Goal: Task Accomplishment & Management: Use online tool/utility

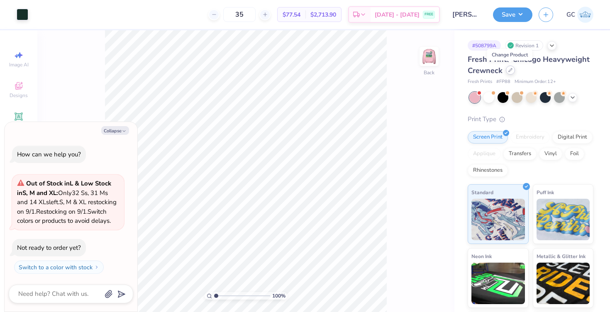
click at [512, 70] on div at bounding box center [510, 70] width 9 height 9
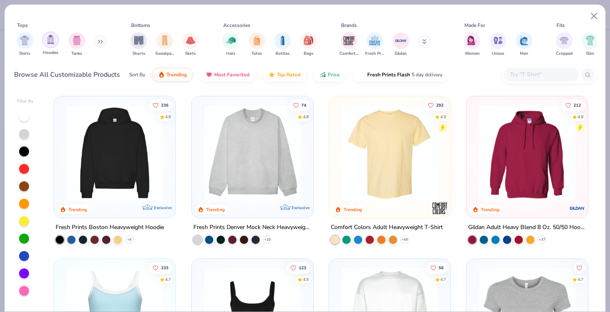
click at [54, 42] on img "filter for Hoodies" at bounding box center [50, 40] width 9 height 10
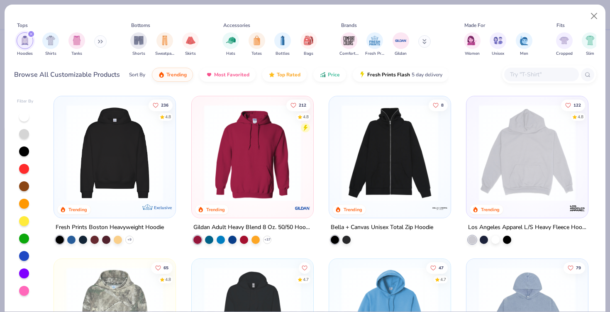
click at [247, 162] on img at bounding box center [252, 153] width 105 height 97
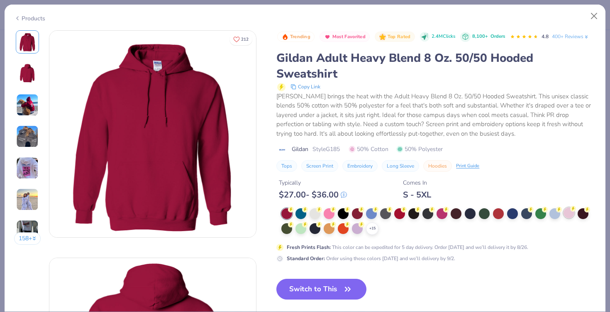
click at [568, 213] on div at bounding box center [569, 213] width 11 height 11
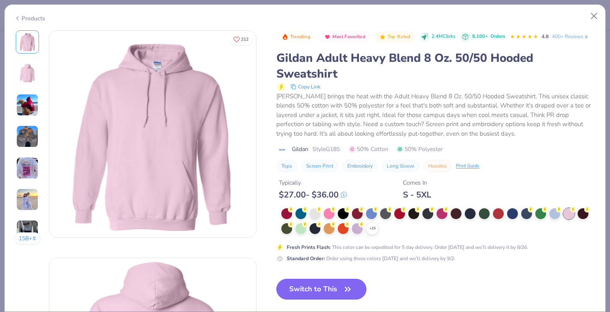
click at [319, 292] on button "Switch to This" at bounding box center [322, 289] width 90 height 21
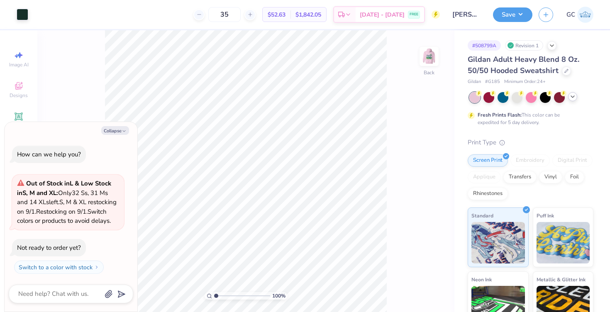
click at [576, 96] on icon at bounding box center [573, 96] width 7 height 7
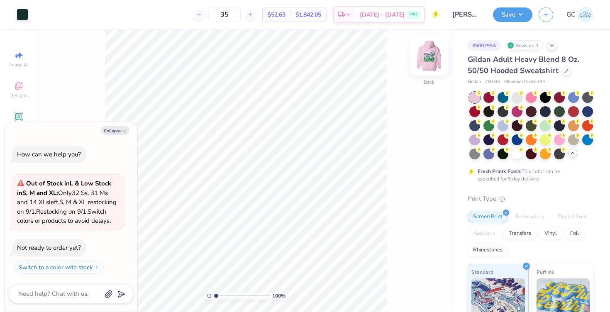
click at [434, 61] on img at bounding box center [429, 56] width 33 height 33
type textarea "x"
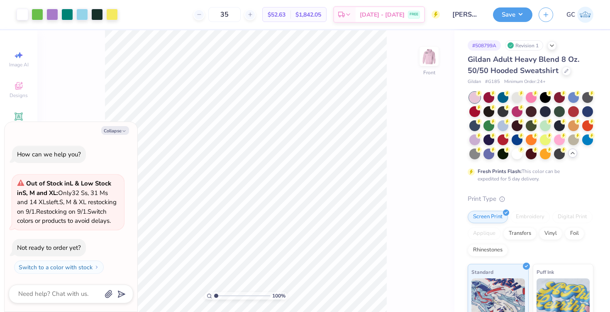
type input "1.16"
type textarea "x"
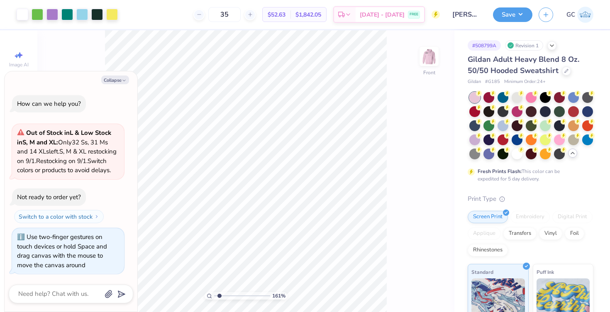
scroll to position [1, 0]
drag, startPoint x: 216, startPoint y: 296, endPoint x: 224, endPoint y: 296, distance: 7.9
type input "2.43"
click at [224, 296] on input "range" at bounding box center [242, 295] width 56 height 7
click at [51, 13] on div at bounding box center [53, 14] width 12 height 12
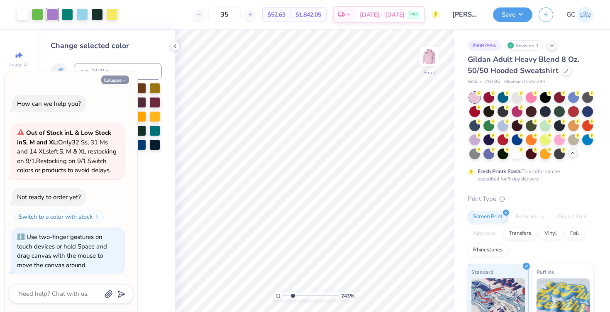
click at [123, 78] on icon "button" at bounding box center [124, 80] width 5 height 5
type textarea "x"
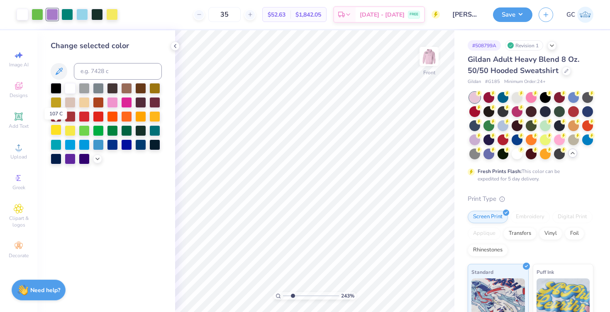
click at [57, 130] on div at bounding box center [56, 130] width 11 height 11
click at [113, 14] on div at bounding box center [112, 14] width 12 height 12
click at [56, 15] on div at bounding box center [53, 14] width 12 height 12
click at [103, 71] on input at bounding box center [118, 71] width 88 height 17
click at [114, 16] on div at bounding box center [112, 14] width 12 height 12
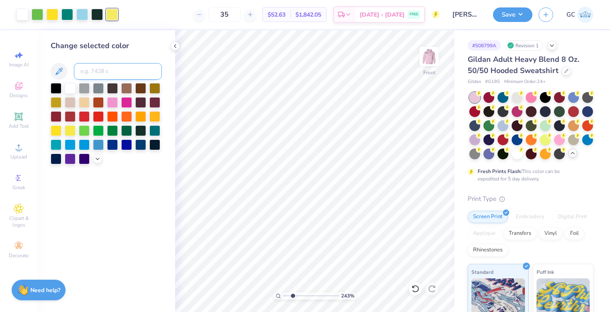
click at [106, 73] on input at bounding box center [118, 71] width 88 height 17
type input "100"
click at [53, 10] on div at bounding box center [53, 14] width 12 height 12
click at [88, 69] on input at bounding box center [118, 71] width 88 height 17
type input "100"
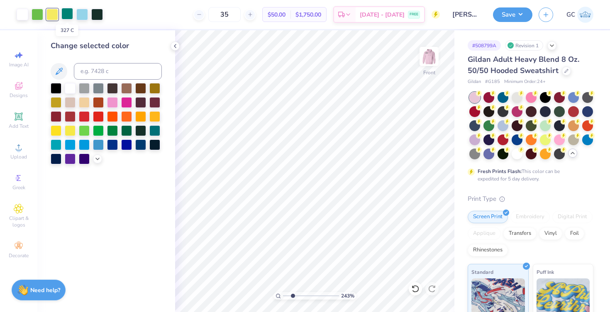
click at [66, 12] on div at bounding box center [67, 14] width 12 height 12
click at [84, 67] on input at bounding box center [118, 71] width 88 height 17
type input "360"
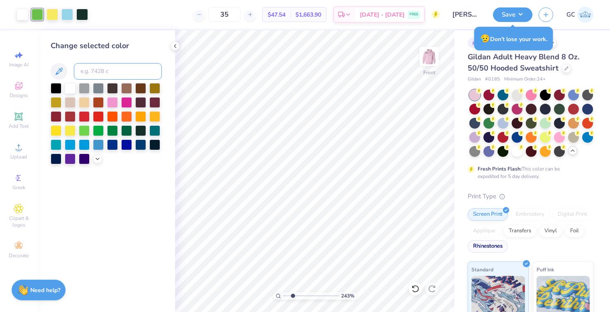
scroll to position [0, 0]
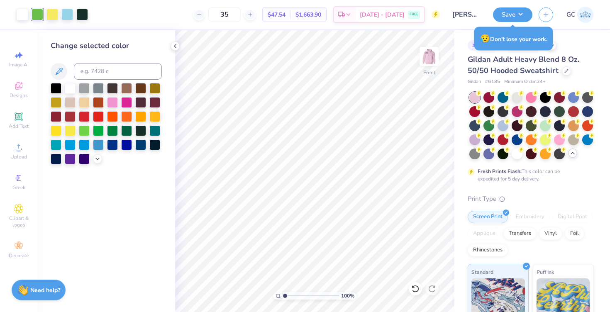
drag, startPoint x: 292, startPoint y: 297, endPoint x: 281, endPoint y: 297, distance: 10.8
click at [283, 297] on input "range" at bounding box center [311, 295] width 56 height 7
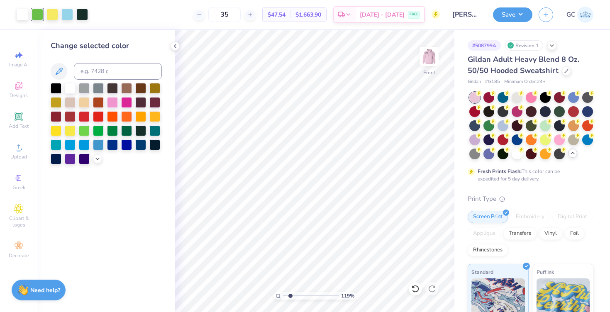
drag, startPoint x: 286, startPoint y: 296, endPoint x: 290, endPoint y: 295, distance: 4.6
click at [290, 295] on input "range" at bounding box center [311, 295] width 56 height 7
click at [429, 54] on img at bounding box center [429, 56] width 33 height 33
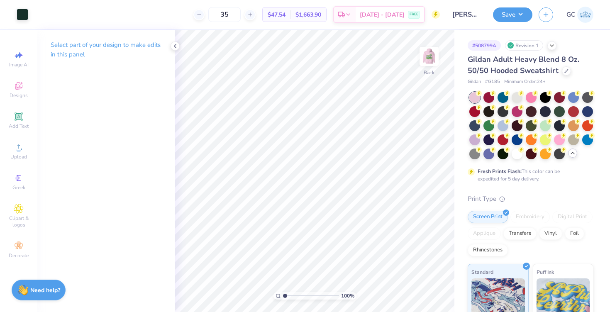
click at [269, 294] on div "100 %" at bounding box center [315, 171] width 282 height 282
click at [436, 61] on img at bounding box center [429, 56] width 33 height 33
click at [174, 46] on polyline at bounding box center [175, 45] width 2 height 3
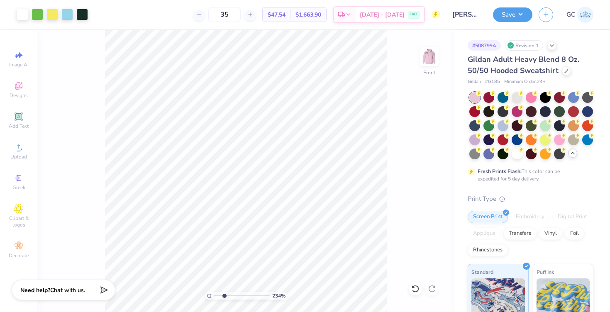
drag, startPoint x: 216, startPoint y: 295, endPoint x: 224, endPoint y: 296, distance: 7.6
type input "2.44"
click at [224, 296] on input "range" at bounding box center [242, 295] width 56 height 7
click at [66, 15] on div at bounding box center [67, 14] width 12 height 12
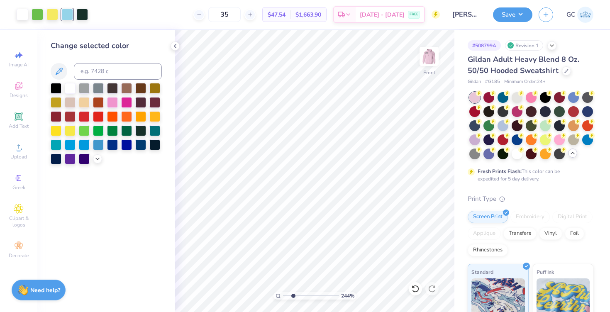
click at [71, 12] on div at bounding box center [67, 15] width 12 height 12
click at [91, 77] on input at bounding box center [118, 71] width 88 height 17
type input "100"
click at [37, 16] on div at bounding box center [38, 14] width 12 height 12
click at [69, 143] on div at bounding box center [70, 144] width 11 height 11
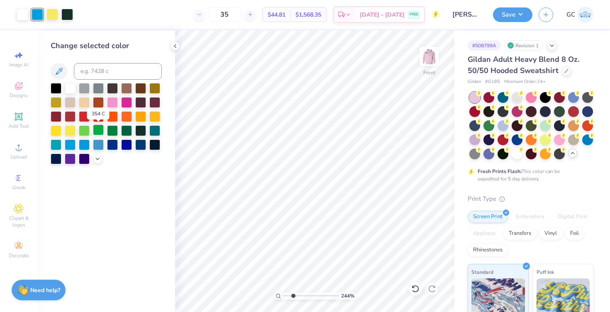
click at [96, 130] on div at bounding box center [98, 130] width 11 height 11
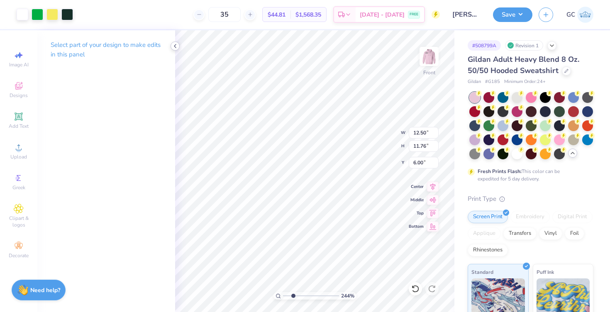
click at [178, 44] on icon at bounding box center [175, 46] width 7 height 7
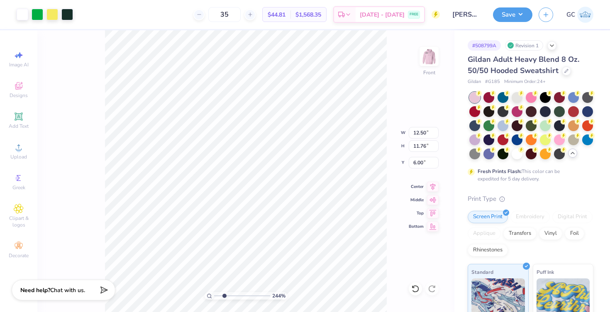
click at [425, 110] on div "244 % Front W 12.50 12.50 " H 11.76 11.76 " Y 6.00 6.00 " Center Middle Top Bot…" at bounding box center [245, 171] width 417 height 282
click at [253, 15] on icon at bounding box center [250, 15] width 6 height 6
click at [232, 12] on input "36" at bounding box center [224, 14] width 32 height 15
type input "3"
click at [231, 18] on input "40" at bounding box center [224, 14] width 32 height 15
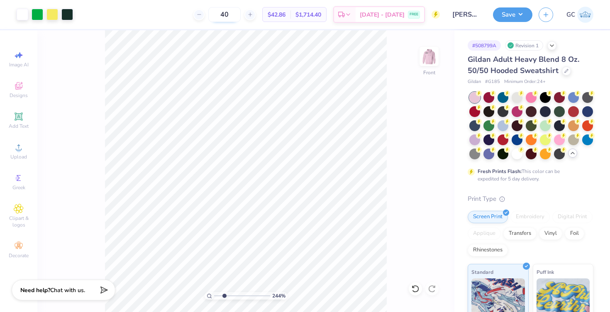
type input "4"
drag, startPoint x: 235, startPoint y: 11, endPoint x: 208, endPoint y: 10, distance: 26.2
click at [208, 10] on div "45" at bounding box center [225, 14] width 62 height 15
type input "50"
type input "1"
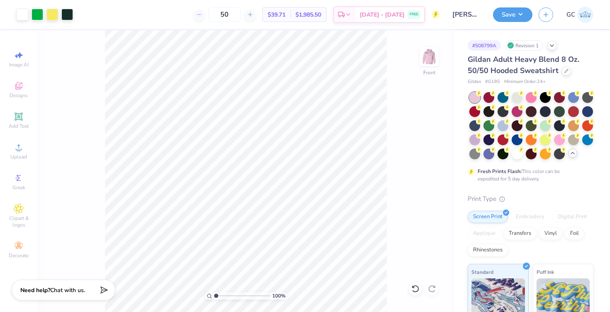
drag, startPoint x: 225, startPoint y: 294, endPoint x: 206, endPoint y: 294, distance: 18.7
click at [206, 294] on div "100 %" at bounding box center [246, 295] width 83 height 7
click at [427, 63] on img at bounding box center [429, 56] width 33 height 33
click at [428, 67] on img at bounding box center [429, 56] width 33 height 33
click at [519, 13] on button "Save" at bounding box center [512, 13] width 39 height 15
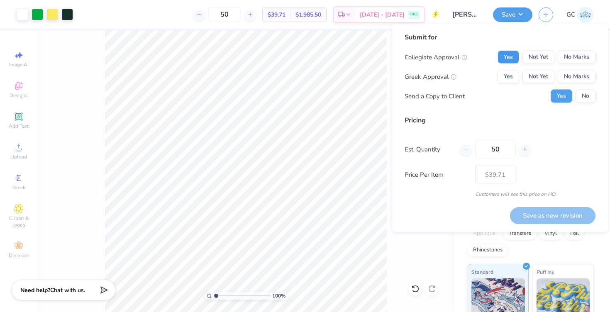
click at [515, 56] on button "Yes" at bounding box center [509, 57] width 22 height 13
click at [571, 59] on button "No Marks" at bounding box center [577, 57] width 38 height 13
click at [510, 79] on button "Yes" at bounding box center [509, 76] width 22 height 13
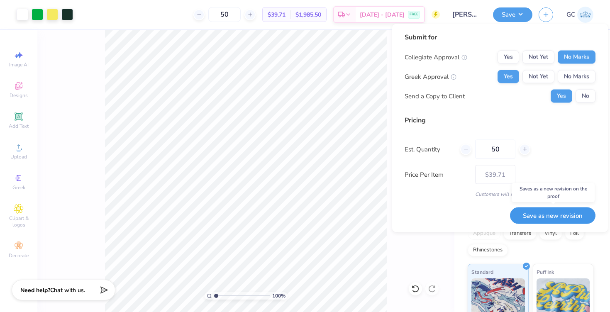
click at [555, 214] on button "Save as new revision" at bounding box center [553, 215] width 86 height 17
type input "$39.71"
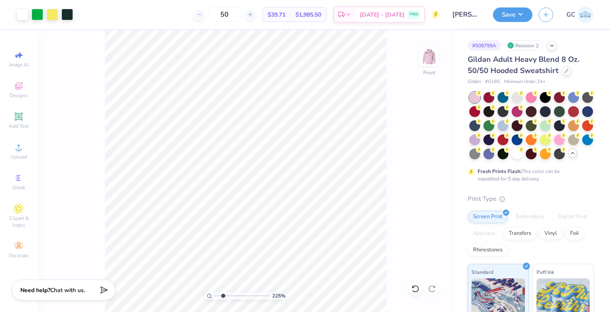
drag, startPoint x: 217, startPoint y: 296, endPoint x: 223, endPoint y: 296, distance: 5.8
click at [223, 296] on input "range" at bounding box center [242, 295] width 56 height 7
drag, startPoint x: 223, startPoint y: 296, endPoint x: 211, endPoint y: 295, distance: 12.9
type input "1"
click at [214, 295] on input "range" at bounding box center [242, 295] width 56 height 7
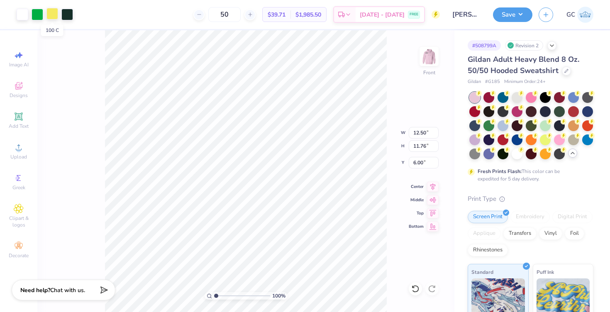
click at [50, 13] on div at bounding box center [53, 14] width 12 height 12
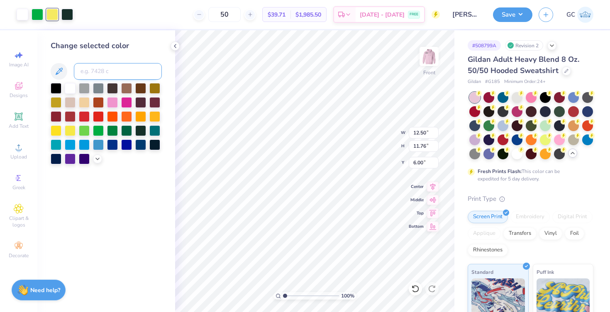
click at [93, 67] on input at bounding box center [118, 71] width 88 height 17
type input "2975"
click at [289, 297] on input "range" at bounding box center [311, 295] width 56 height 7
click at [176, 49] on icon at bounding box center [175, 46] width 7 height 7
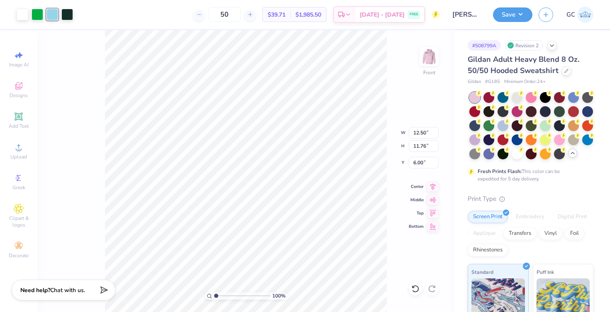
drag, startPoint x: 221, startPoint y: 296, endPoint x: 187, endPoint y: 295, distance: 33.6
click at [214, 295] on input "range" at bounding box center [242, 295] width 56 height 7
click at [426, 64] on img at bounding box center [429, 56] width 33 height 33
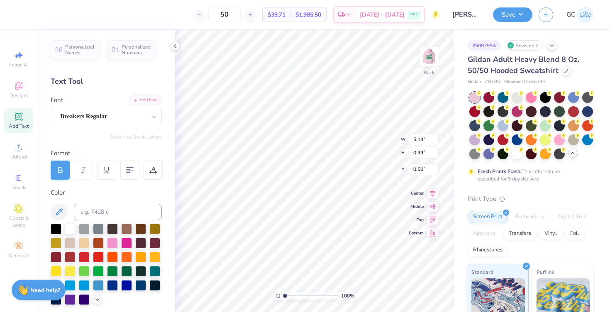
scroll to position [0, 1]
drag, startPoint x: 284, startPoint y: 295, endPoint x: 296, endPoint y: 297, distance: 11.8
click at [296, 297] on input "range" at bounding box center [311, 295] width 56 height 7
click at [137, 114] on div "Breakers Regular" at bounding box center [102, 116] width 87 height 13
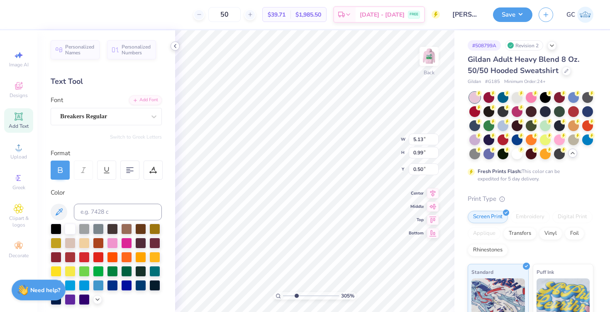
click at [174, 47] on icon at bounding box center [175, 46] width 7 height 7
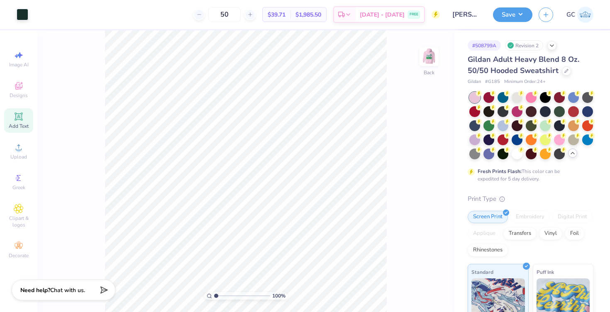
drag, startPoint x: 226, startPoint y: 295, endPoint x: 212, endPoint y: 295, distance: 14.1
click at [214, 295] on input "range" at bounding box center [242, 295] width 56 height 7
click at [435, 56] on img at bounding box center [429, 56] width 33 height 33
type input "1"
click at [216, 296] on input "range" at bounding box center [242, 295] width 56 height 7
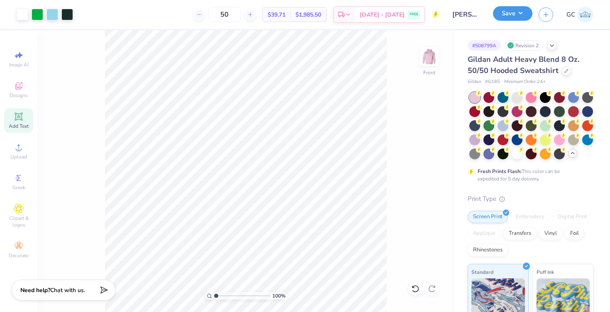
click at [518, 14] on button "Save" at bounding box center [512, 13] width 39 height 15
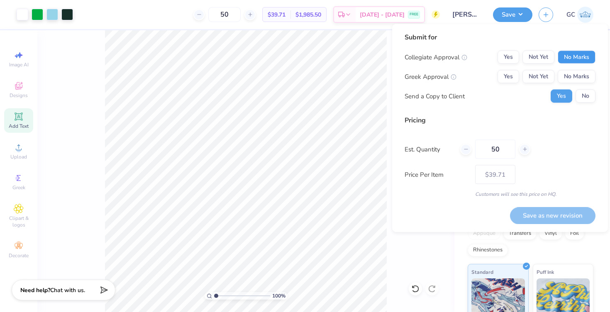
click at [578, 55] on button "No Marks" at bounding box center [577, 57] width 38 height 13
click at [511, 77] on button "Yes" at bounding box center [509, 76] width 22 height 13
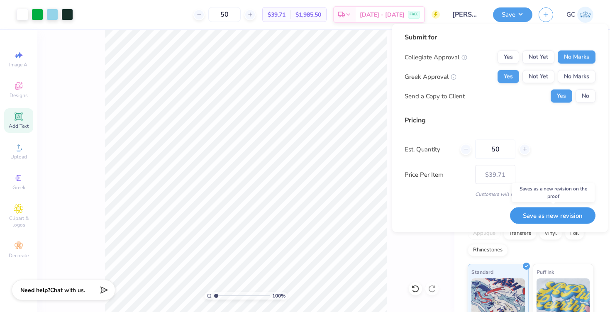
click at [538, 214] on button "Save as new revision" at bounding box center [553, 215] width 86 height 17
type input "$39.71"
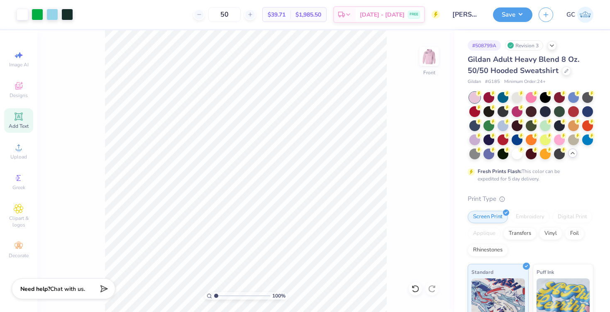
click at [76, 292] on span "Chat with us." at bounding box center [67, 289] width 35 height 8
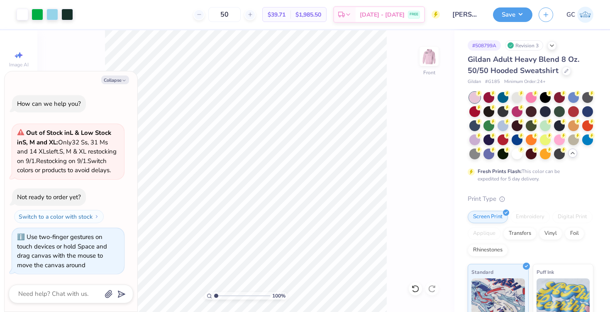
scroll to position [1, 0]
click at [76, 292] on textarea at bounding box center [59, 294] width 84 height 11
type textarea "x"
type textarea "I"
type textarea "x"
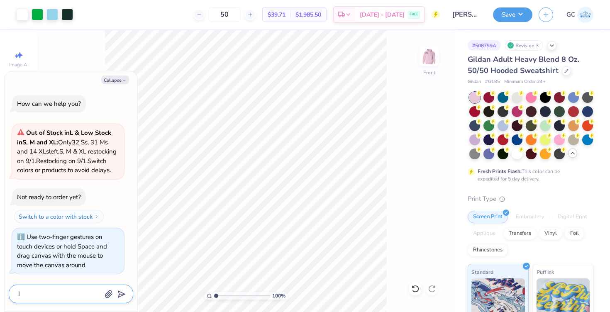
type textarea "I"
type textarea "x"
type textarea "I n"
type textarea "x"
type textarea "I ne"
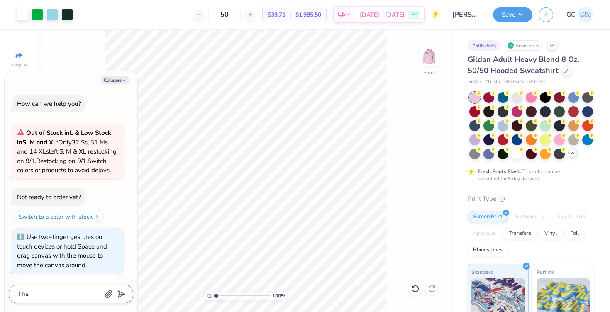
type textarea "x"
type textarea "I nee"
type textarea "x"
type textarea "I need"
type textarea "x"
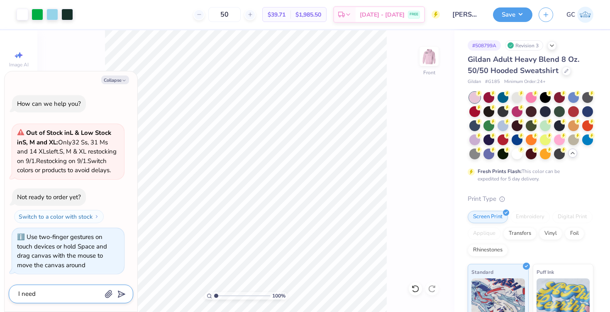
type textarea "I need"
type textarea "x"
type textarea "I need"
type textarea "x"
type textarea "I need a"
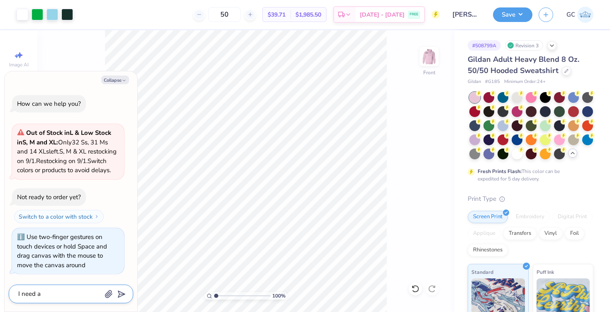
type textarea "x"
type textarea "I need al"
type textarea "x"
type textarea "I need all"
type textarea "x"
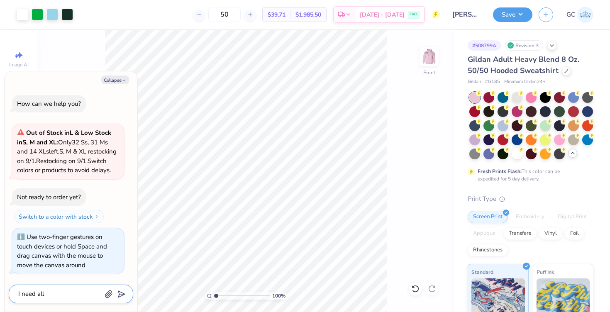
type textarea "I need all"
type textarea "x"
type textarea "I need all 3"
type textarea "x"
type textarea "I need all 3"
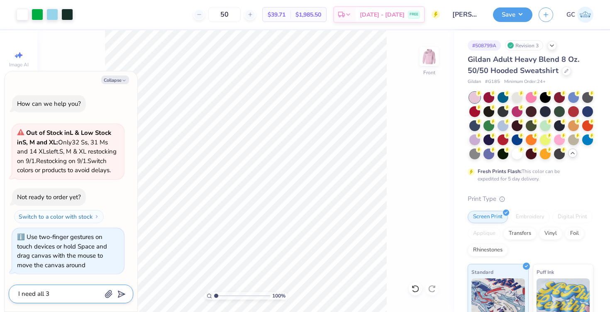
type textarea "x"
type textarea "I need all 3 t"
type textarea "x"
type textarea "I need all 3 tr"
type textarea "x"
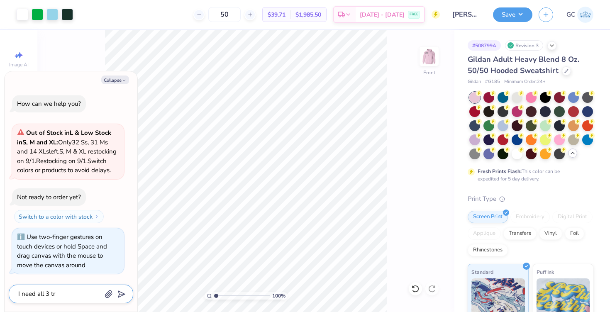
type textarea "I need all 3 tri"
type textarea "x"
type textarea "I need all 3 tria"
type textarea "x"
type textarea "I need all 3 trian"
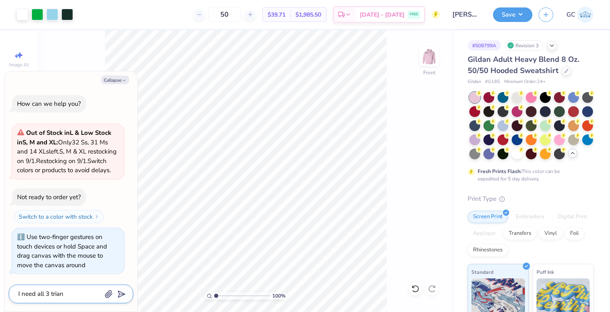
type textarea "x"
type textarea "I need all 3 triang"
type textarea "x"
type textarea "I need all 3 triangl"
type textarea "x"
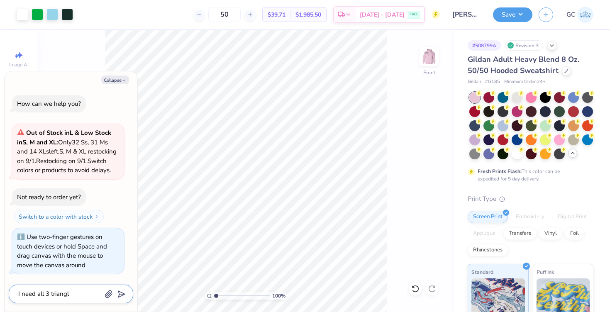
type textarea "I need all 3 triangle"
type textarea "x"
type textarea "I need all 3 triangles"
type textarea "x"
type textarea "I need all 3 triangles"
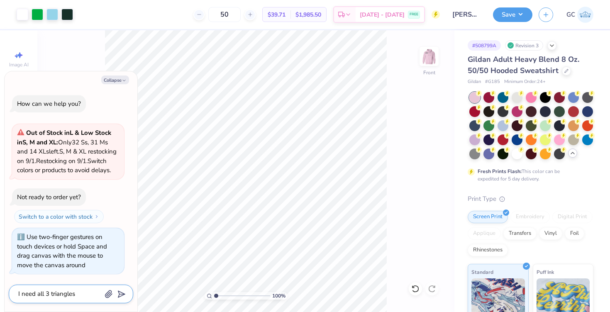
type textarea "x"
type textarea "I need all 3 triangles i"
type textarea "x"
type textarea "I need all 3 triangles in"
type textarea "x"
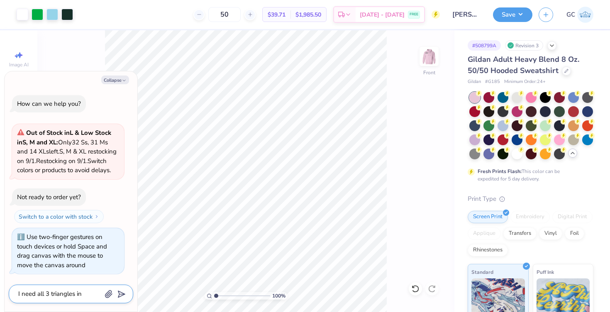
type textarea "I need all 3 triangles in"
type textarea "x"
type textarea "I need all 3 triangles in"
type textarea "x"
type textarea "I need all 3 triangles i"
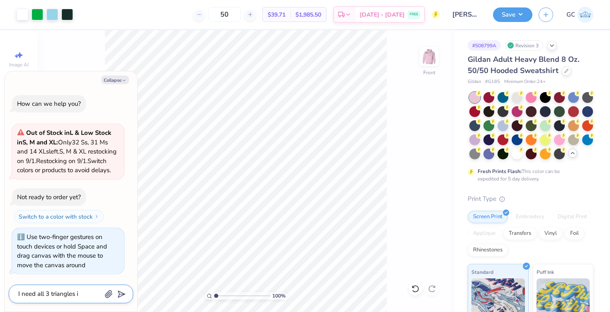
type textarea "x"
type textarea "I need all 3 triangles"
type textarea "x"
type textarea "I need all 3 triangles o"
type textarea "x"
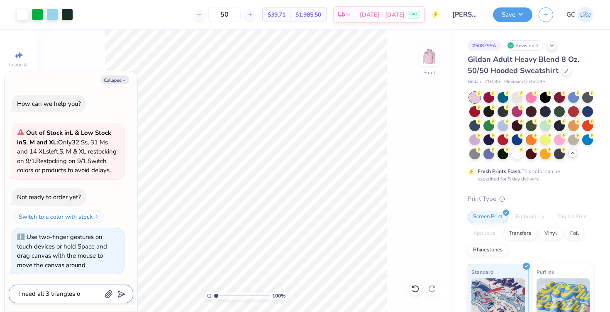
type textarea "I need all 3 triangles on"
type textarea "x"
type textarea "I need all 3 triangles on"
type textarea "x"
type textarea "I need all 3 triangles on t"
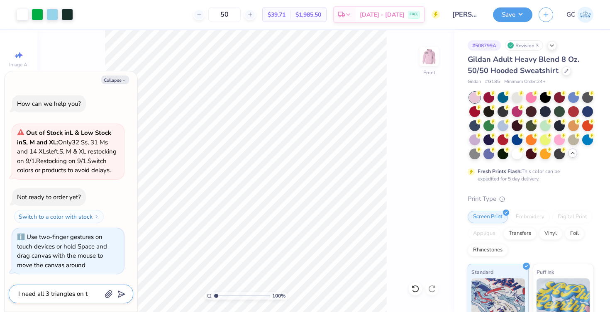
type textarea "x"
type textarea "I need all 3 triangles on th"
type textarea "x"
type textarea "I need all 3 triangles on the"
type textarea "x"
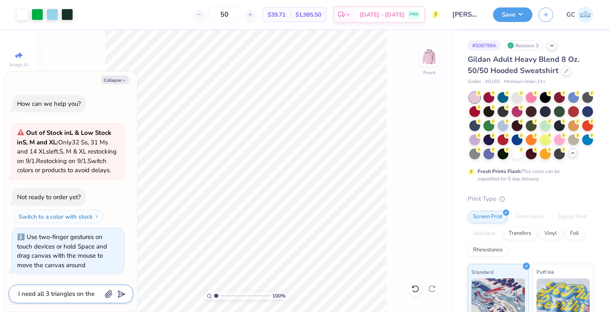
type textarea "I need all 3 triangles on the"
type textarea "x"
type textarea "I need all 3 triangles on the p"
type textarea "x"
type textarea "I need all 3 triangles on the po"
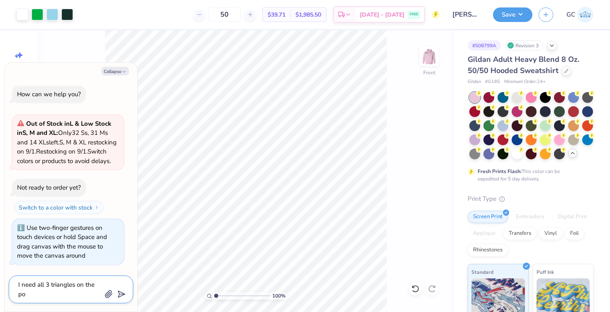
type textarea "x"
type textarea "I need all 3 triangles on the pol"
type textarea "x"
type textarea "I need all 3 triangles on the polw"
type textarea "x"
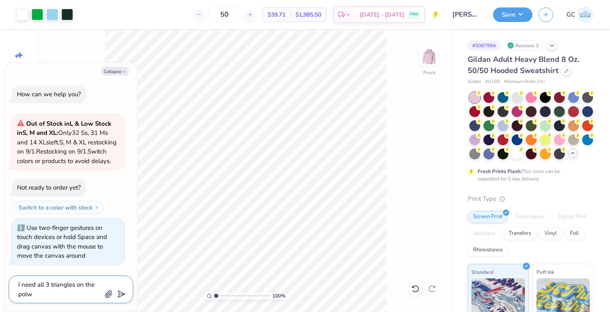
type textarea "I need all 3 triangles on the polw"
type textarea "x"
type textarea "I need all 3 triangles on the polw r"
type textarea "x"
type textarea "I need all 3 triangles on the polw ro"
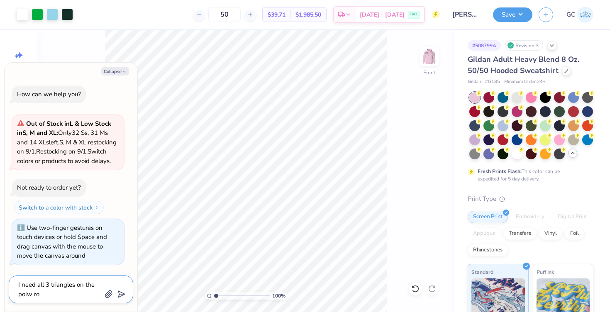
type textarea "x"
type textarea "I need all 3 triangles on the polw r"
type textarea "x"
type textarea "I need all 3 triangles on the polw"
type textarea "x"
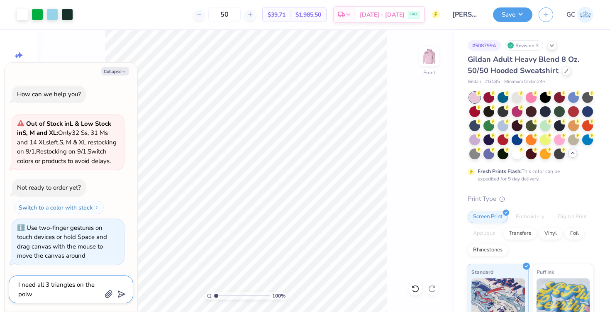
type textarea "I need all 3 triangles on the polw"
type textarea "x"
type textarea "I need all 3 triangles on the pol"
type textarea "x"
type textarea "I need all 3 triangles on the pole"
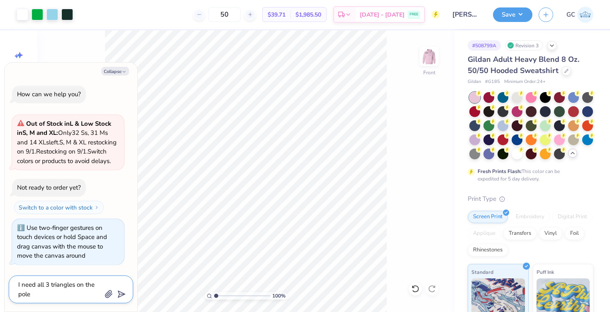
type textarea "x"
type textarea "I need all 3 triangles on the pole"
type textarea "x"
type textarea "I need all 3 triangles on the pole o"
type textarea "x"
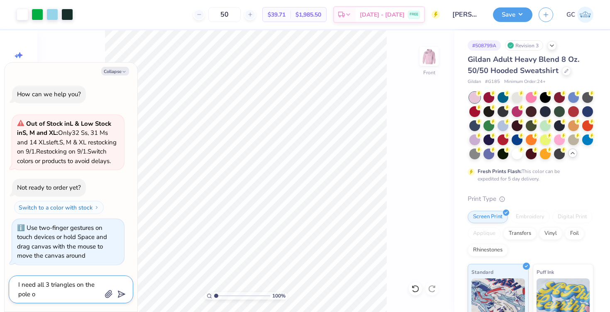
type textarea "I need all 3 triangles on the pole"
type textarea "x"
type textarea "I need all 3 triangles on the pole t"
type textarea "x"
type textarea "I need all 3 triangles on the pole to"
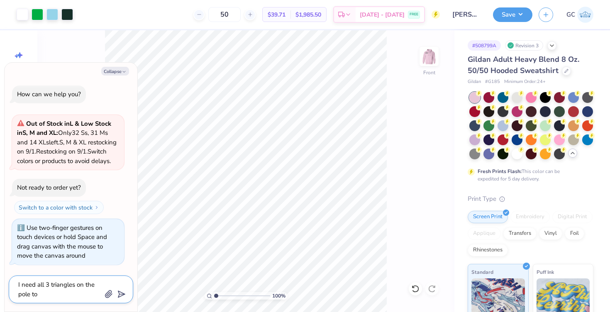
type textarea "x"
type textarea "I need all 3 triangles on the pole to"
type textarea "x"
type textarea "I need all 3 triangles on the pole to b"
type textarea "x"
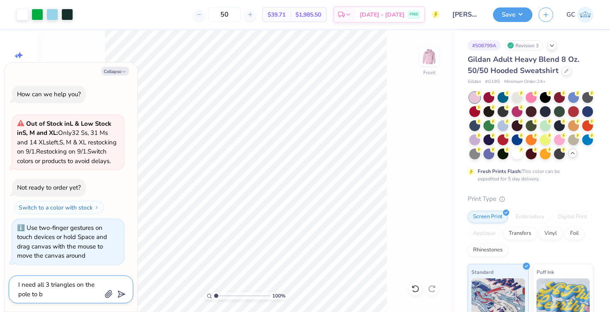
type textarea "I need all 3 triangles on the pole to be"
type textarea "x"
type textarea "I need all 3 triangles on the pole to be"
type textarea "x"
type textarea "I need all 3 triangles on the pole to be t"
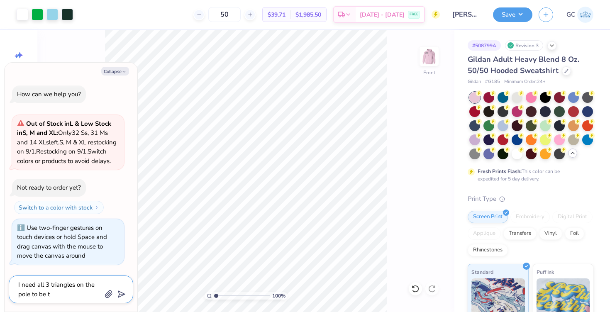
type textarea "x"
type textarea "I need all 3 triangles on the pole to be th"
type textarea "x"
type textarea "I need all 3 triangles on the pole to be the"
type textarea "x"
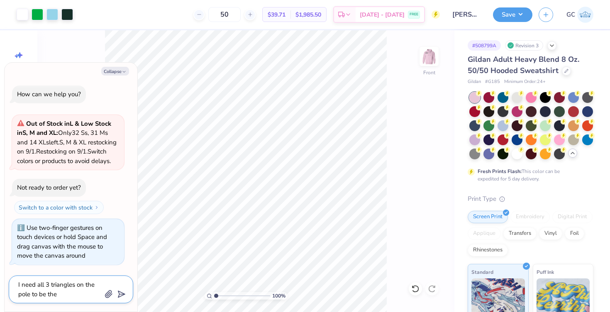
type textarea "I need all 3 triangles on the pole to be the"
type textarea "x"
type textarea "I need all 3 triangles on the pole to be the s"
type textarea "x"
type textarea "I need all 3 triangles on the pole to be the sa"
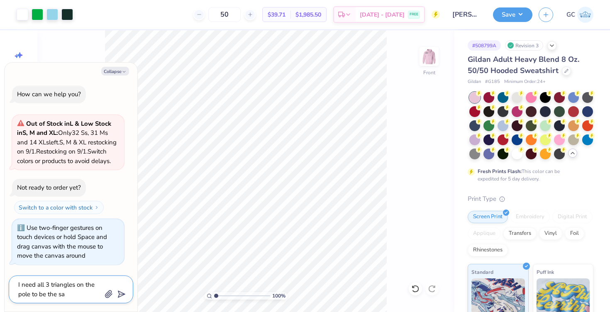
type textarea "x"
type textarea "I need all 3 triangles on the pole to be the sam"
type textarea "x"
type textarea "I need all 3 triangles on the pole to be the same"
type textarea "x"
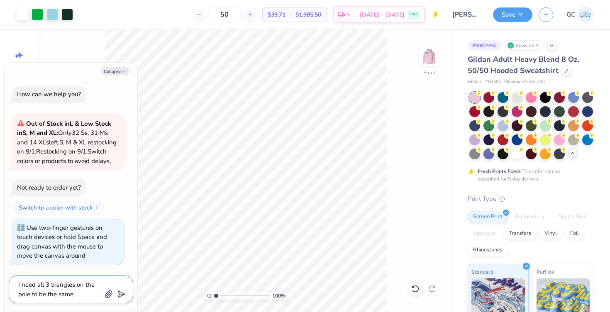
type textarea "I need all 3 triangles on the pole to be the same"
type textarea "x"
type textarea "I need all 3 triangles on the pole to be the same c"
type textarea "x"
type textarea "I need all 3 triangles on the pole to be the same co"
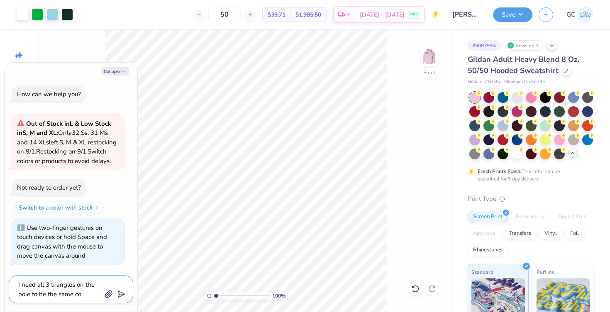
type textarea "x"
type textarea "I need all 3 triangles on the pole to be the same col"
type textarea "x"
type textarea "I need all 3 triangles on the pole to be the same colo"
type textarea "x"
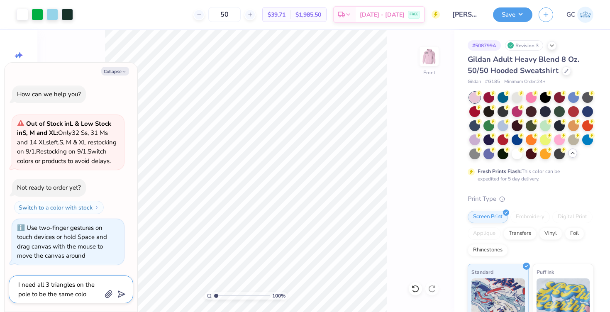
type textarea "I need all 3 triangles on the pole to be the same color"
type textarea "x"
type textarea "I need all 3 triangles on the pole to be the same color"
type textarea "x"
type textarea "I need all 3 triangles on the pole to be the same color b"
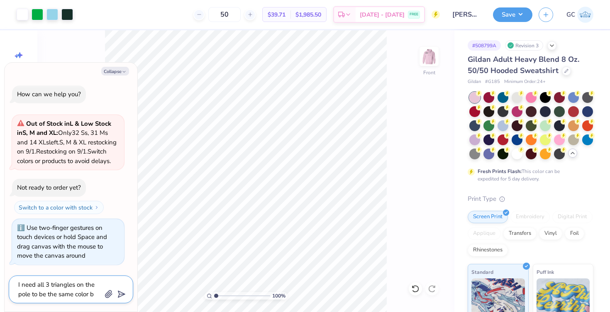
type textarea "x"
type textarea "I need all 3 triangles on the pole to be the same color bl"
type textarea "x"
type textarea "I need all 3 triangles on the pole to be the same color blu"
type textarea "x"
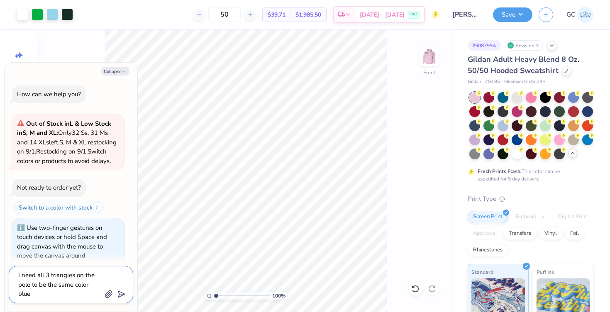
type textarea "I need all 3 triangles on the pole to be the same color blue"
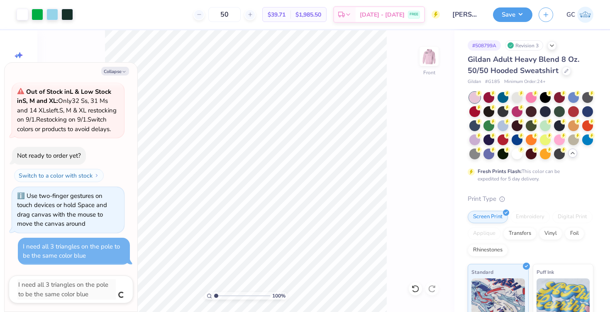
type textarea "x"
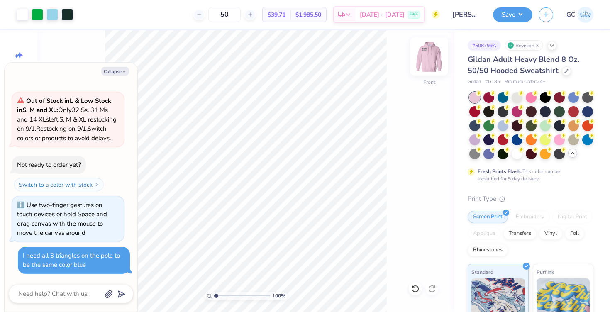
click at [428, 58] on img at bounding box center [429, 56] width 33 height 33
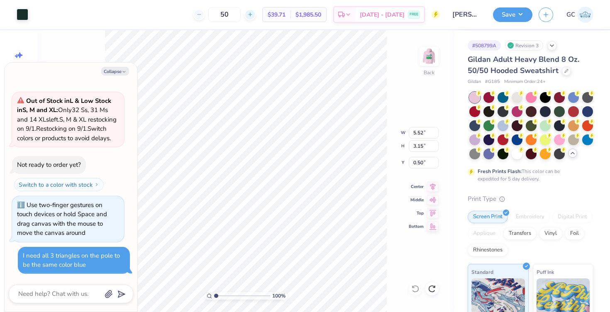
scroll to position [72, 0]
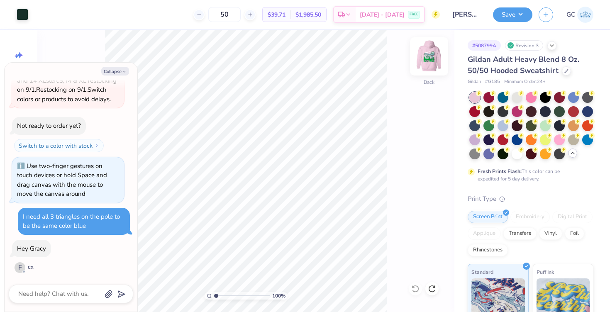
click at [430, 53] on img at bounding box center [429, 56] width 33 height 33
type textarea "x"
drag, startPoint x: 215, startPoint y: 295, endPoint x: 222, endPoint y: 295, distance: 7.5
type input "2.08"
click at [222, 295] on input "range" at bounding box center [242, 295] width 56 height 7
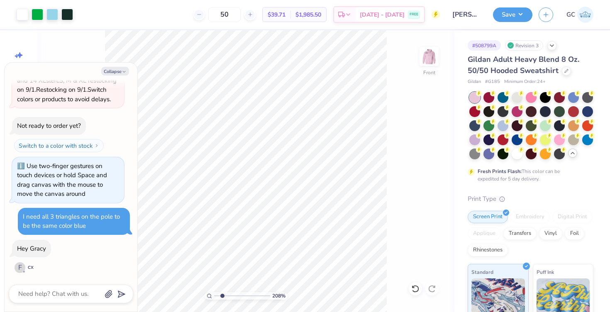
click at [21, 266] on div "F" at bounding box center [20, 267] width 11 height 11
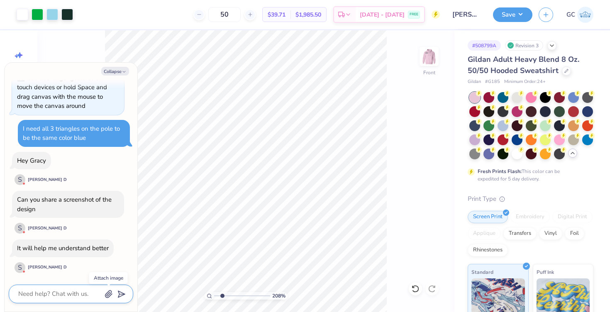
click at [108, 296] on icon "button" at bounding box center [109, 294] width 8 height 8
type textarea "x"
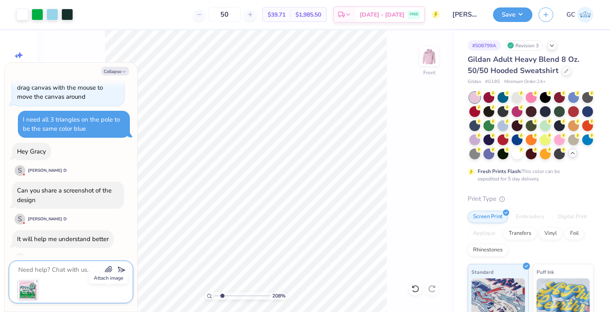
click at [104, 265] on button "button" at bounding box center [108, 269] width 9 height 9
click at [121, 271] on icon "submit" at bounding box center [120, 271] width 12 height 12
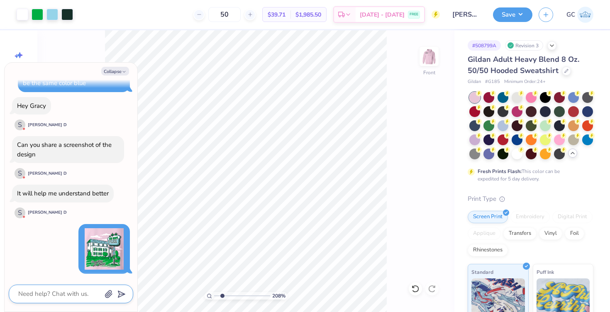
scroll to position [302, 0]
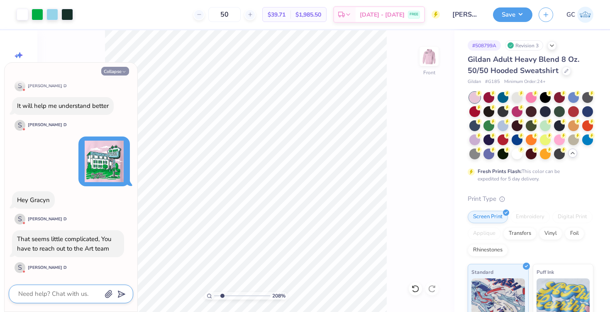
click at [121, 71] on button "Collapse" at bounding box center [115, 71] width 28 height 9
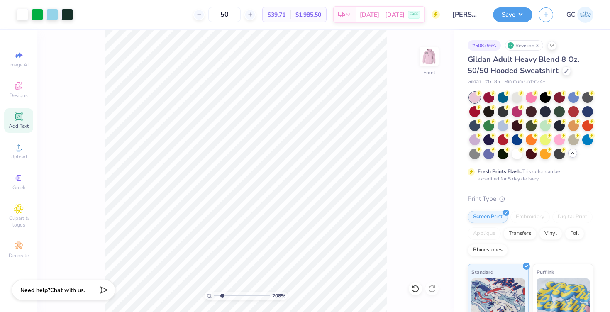
type textarea "x"
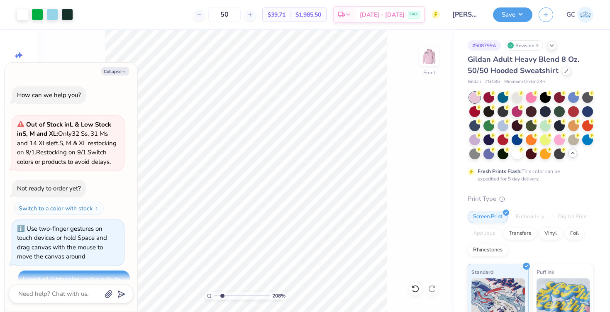
scroll to position [351, 0]
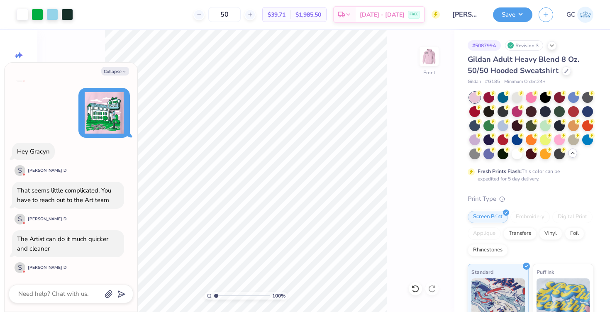
type input "1"
click at [192, 294] on div "100 %" at bounding box center [246, 171] width 282 height 282
click at [123, 72] on icon "button" at bounding box center [124, 71] width 5 height 5
type textarea "x"
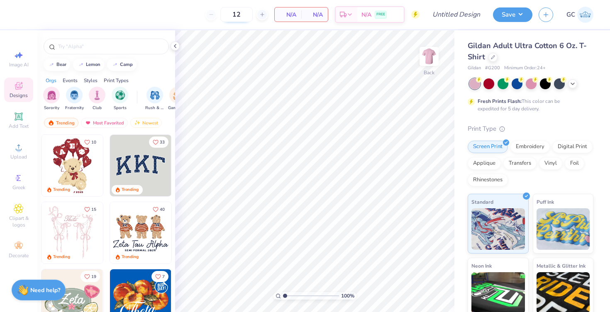
click at [247, 19] on input "12" at bounding box center [237, 14] width 32 height 15
type input "1"
click at [259, 296] on div "100 %" at bounding box center [315, 171] width 282 height 282
click at [178, 44] on icon at bounding box center [175, 46] width 7 height 7
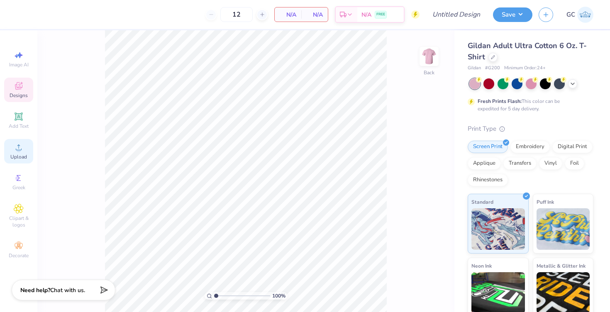
click at [17, 153] on div "Upload" at bounding box center [18, 151] width 29 height 25
click at [18, 152] on div "Upload" at bounding box center [18, 151] width 29 height 25
click at [19, 148] on circle at bounding box center [18, 150] width 5 height 5
click at [17, 128] on span "Add Text" at bounding box center [19, 126] width 20 height 7
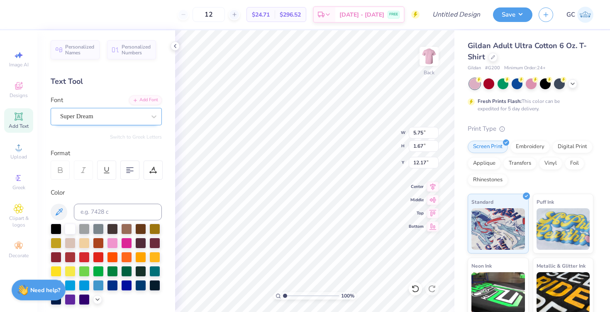
click at [88, 120] on div "Super Dream" at bounding box center [102, 116] width 87 height 13
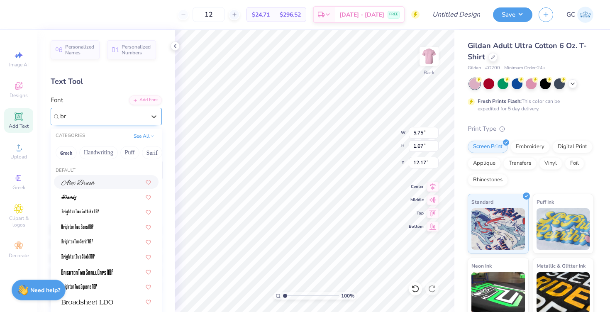
type input "b"
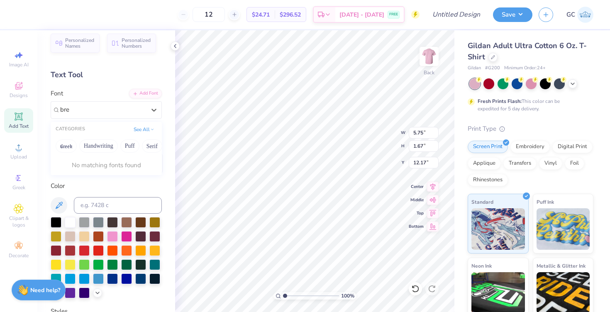
type input "bre"
type textarea "TXT"
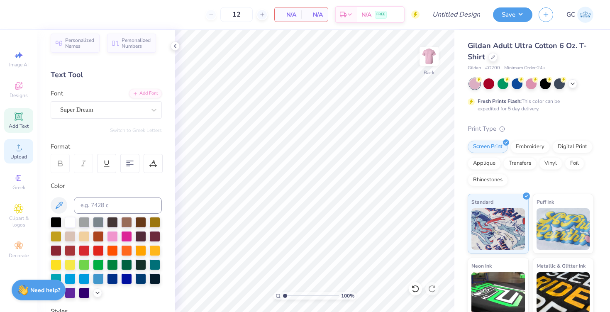
click at [17, 149] on circle at bounding box center [18, 150] width 5 height 5
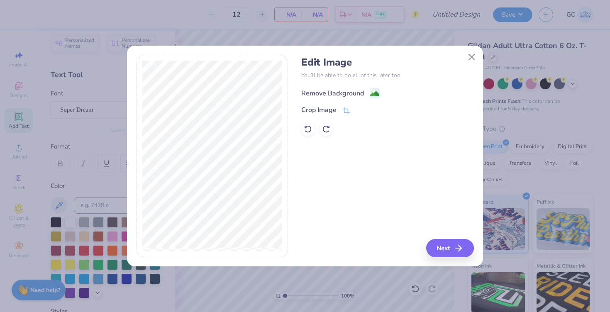
click at [374, 89] on rect at bounding box center [375, 93] width 10 height 10
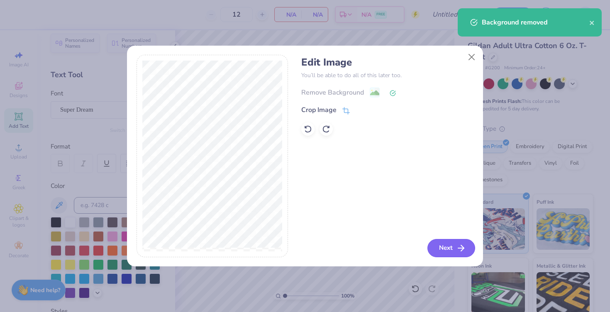
click at [445, 252] on button "Next" at bounding box center [452, 248] width 48 height 18
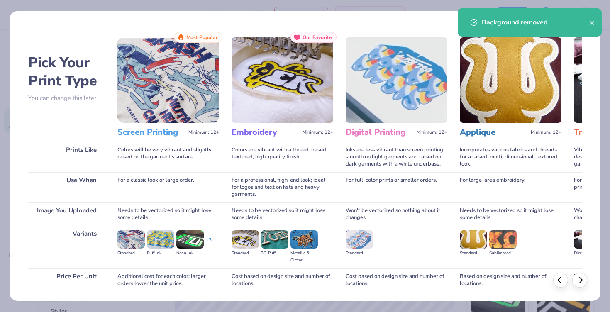
scroll to position [60, 0]
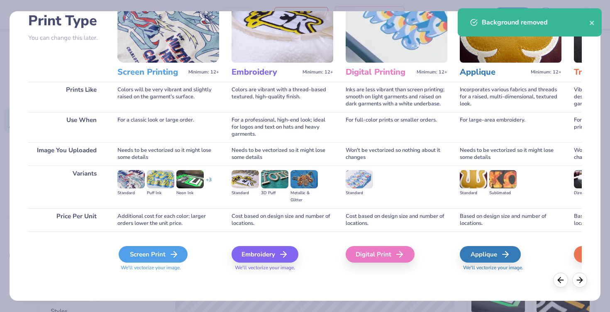
click at [148, 253] on div "Screen Print" at bounding box center [153, 254] width 69 height 17
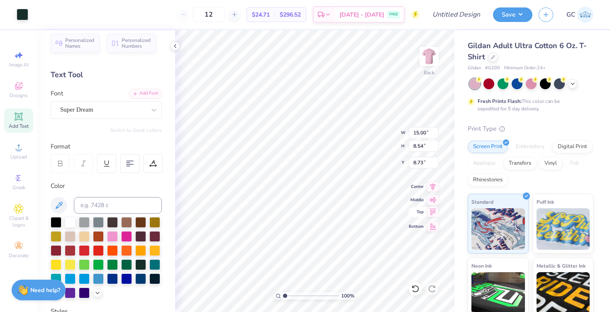
click at [434, 213] on icon at bounding box center [433, 212] width 12 height 10
type input "0.50"
type input "4.91"
type input "2.80"
type input "0.50"
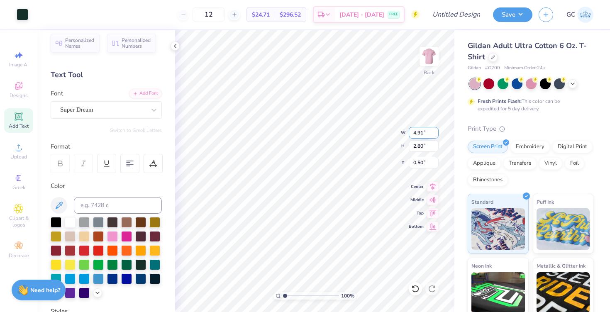
click at [394, 133] on div "100 % Back W 4.91 4.91 " H 2.80 2.80 " Y 0.50 0.50 " Center Middle Top Bottom" at bounding box center [314, 171] width 279 height 282
click at [421, 136] on input "4.91" at bounding box center [424, 133] width 30 height 12
click at [434, 130] on input "4.92" at bounding box center [424, 133] width 30 height 12
click at [434, 130] on input "5.28" at bounding box center [424, 133] width 30 height 12
click at [434, 130] on input "5.29" at bounding box center [424, 133] width 30 height 12
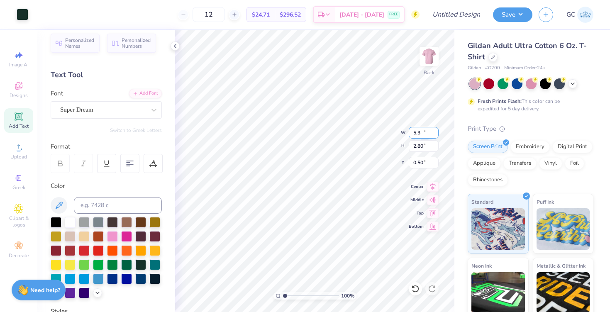
click at [434, 130] on input "5.3" at bounding box center [424, 133] width 30 height 12
click at [434, 130] on input "5.31" at bounding box center [424, 133] width 30 height 12
click at [434, 130] on input "5.32" at bounding box center [424, 133] width 30 height 12
click at [434, 130] on input "5.33" at bounding box center [424, 133] width 30 height 12
click at [434, 130] on input "5.34" at bounding box center [424, 133] width 30 height 12
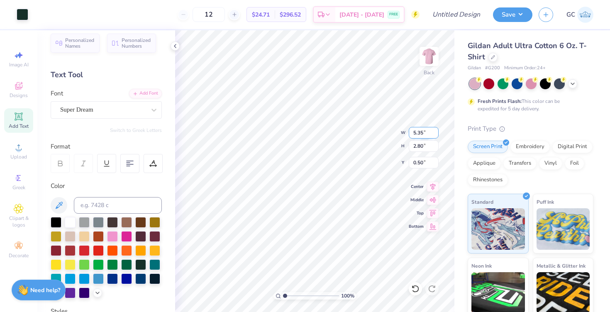
click at [434, 130] on input "5.35" at bounding box center [424, 133] width 30 height 12
click at [434, 130] on input "5.36" at bounding box center [424, 133] width 30 height 12
click at [434, 130] on input "5.37" at bounding box center [424, 133] width 30 height 12
click at [434, 130] on input "5.38" at bounding box center [424, 133] width 30 height 12
click at [434, 130] on input "5.39" at bounding box center [424, 133] width 30 height 12
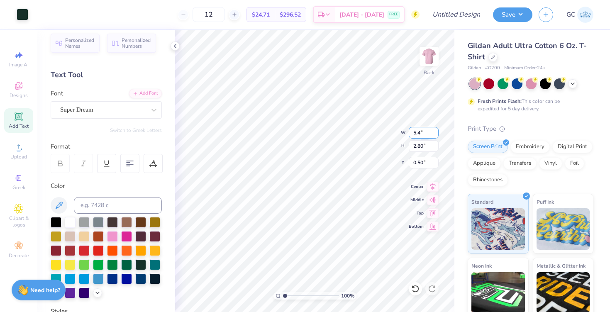
click at [434, 130] on input "5.4" at bounding box center [424, 133] width 30 height 12
click at [434, 130] on input "5.41" at bounding box center [424, 133] width 30 height 12
click at [434, 130] on input "5.42" at bounding box center [424, 133] width 30 height 12
click at [434, 130] on input "5.43" at bounding box center [424, 133] width 30 height 12
click at [434, 130] on input "5.44" at bounding box center [424, 133] width 30 height 12
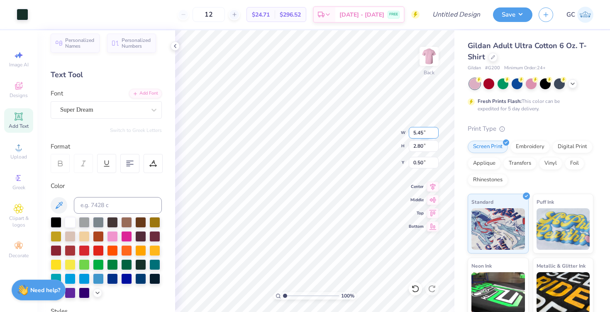
click at [434, 130] on input "5.45" at bounding box center [424, 133] width 30 height 12
click at [434, 130] on input "5.46" at bounding box center [424, 133] width 30 height 12
click at [434, 130] on input "5.47" at bounding box center [424, 133] width 30 height 12
click at [434, 130] on input "5.48" at bounding box center [424, 133] width 30 height 12
click at [434, 130] on input "5.49" at bounding box center [424, 133] width 30 height 12
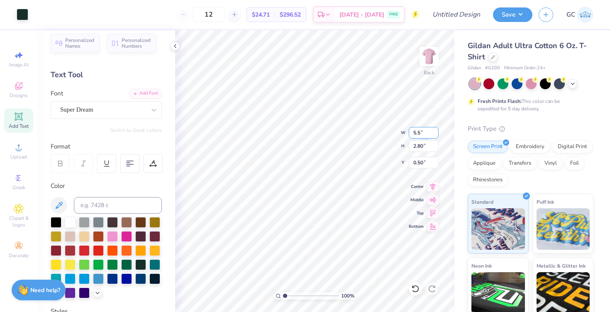
click at [434, 130] on input "5.5" at bounding box center [424, 133] width 30 height 12
click at [434, 130] on input "5.51" at bounding box center [424, 133] width 30 height 12
type input "5.52"
click at [434, 130] on input "5.52" at bounding box center [424, 133] width 30 height 12
type input "3.15"
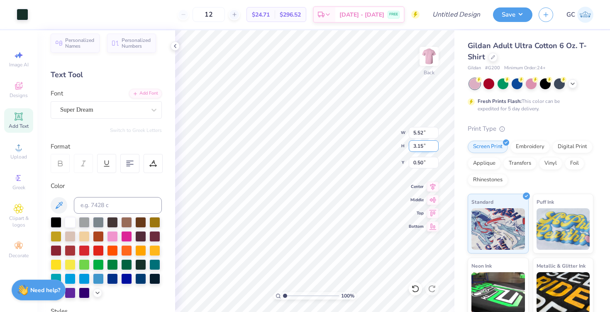
click at [435, 145] on input "3.15" at bounding box center [424, 146] width 30 height 12
type input "5.53"
type input "0.50"
type input "5.52"
click at [436, 136] on input "5.52" at bounding box center [424, 133] width 30 height 12
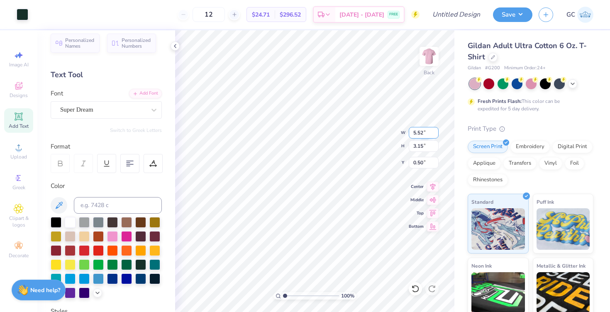
type input "3.14"
click at [429, 53] on img at bounding box center [429, 56] width 33 height 33
click at [15, 156] on span "Upload" at bounding box center [18, 157] width 17 height 7
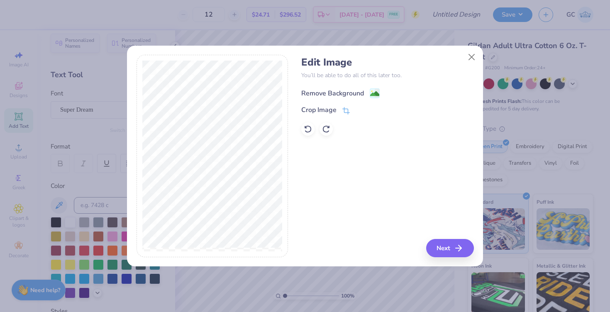
click at [371, 89] on g at bounding box center [375, 93] width 10 height 10
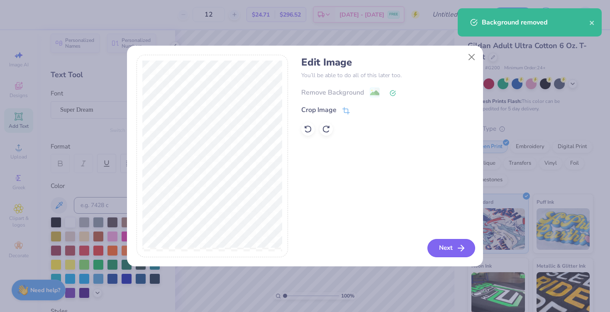
click at [443, 243] on button "Next" at bounding box center [452, 248] width 48 height 18
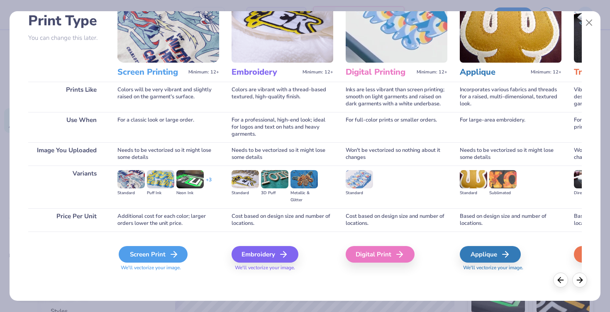
click at [154, 253] on div "Screen Print" at bounding box center [153, 254] width 69 height 17
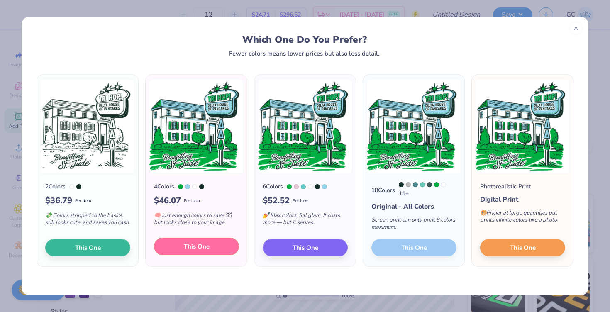
click at [182, 253] on button "This One" at bounding box center [196, 246] width 85 height 17
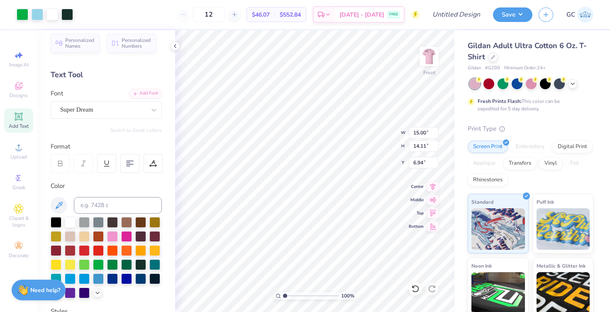
type input "12.04"
type input "11.33"
type input "5.14"
drag, startPoint x: 218, startPoint y: 15, endPoint x: 181, endPoint y: 15, distance: 36.1
click at [181, 15] on div "12" at bounding box center [209, 14] width 62 height 15
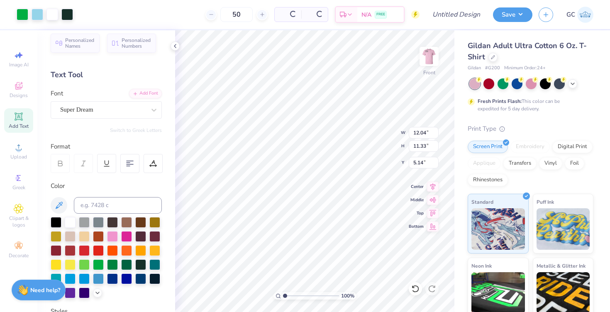
type input "50"
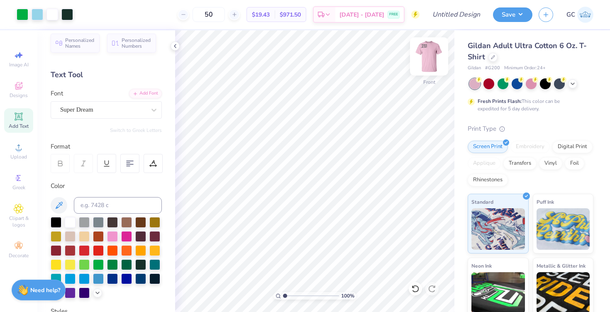
click at [427, 56] on img at bounding box center [429, 56] width 33 height 33
click at [429, 60] on img at bounding box center [429, 56] width 33 height 33
click at [175, 47] on polyline at bounding box center [175, 45] width 2 height 3
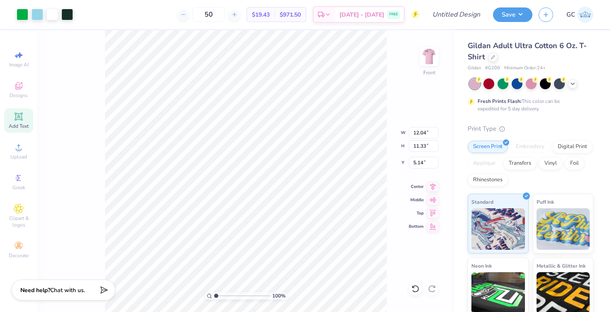
type input "6.20"
click at [435, 187] on icon at bounding box center [433, 186] width 12 height 10
click at [434, 186] on icon at bounding box center [433, 186] width 12 height 10
click at [63, 176] on div "100 % Front W 12.04 12.04 " H 11.33 11.33 " Y 6.20 6.20 " Center Middle Top Bot…" at bounding box center [245, 171] width 417 height 282
click at [433, 58] on img at bounding box center [429, 56] width 33 height 33
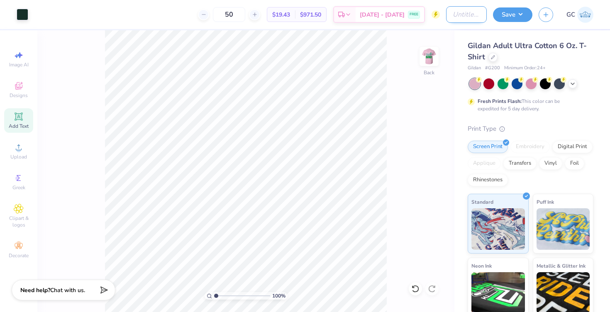
click at [465, 16] on input "Design Title" at bounding box center [466, 14] width 41 height 17
type input "[PERSON_NAME] : [US_STATE][GEOGRAPHIC_DATA]"
click at [511, 16] on button "Save" at bounding box center [512, 13] width 39 height 15
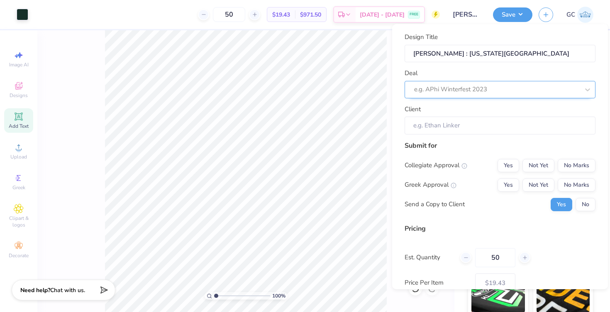
click at [460, 90] on div at bounding box center [496, 89] width 165 height 11
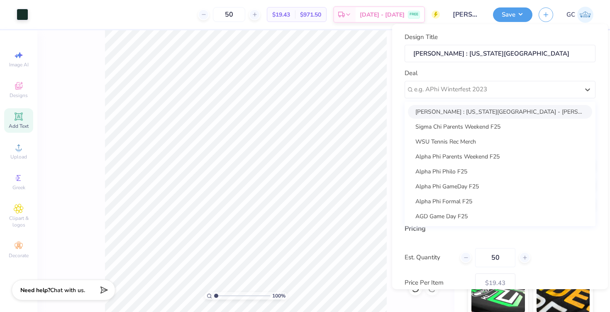
click at [464, 108] on div "[PERSON_NAME] : [US_STATE][GEOGRAPHIC_DATA] - [PERSON_NAME]" at bounding box center [500, 112] width 184 height 14
type input "[PERSON_NAME]"
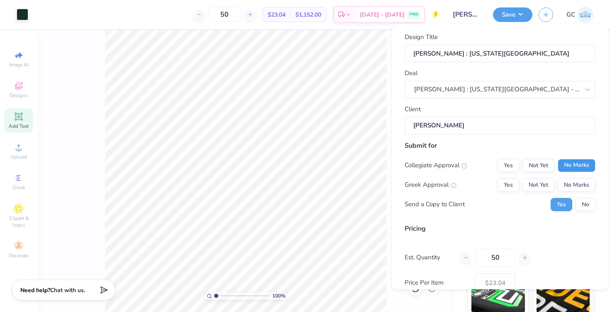
click at [579, 167] on button "No Marks" at bounding box center [577, 165] width 38 height 13
click at [536, 186] on button "Not Yet" at bounding box center [539, 185] width 32 height 13
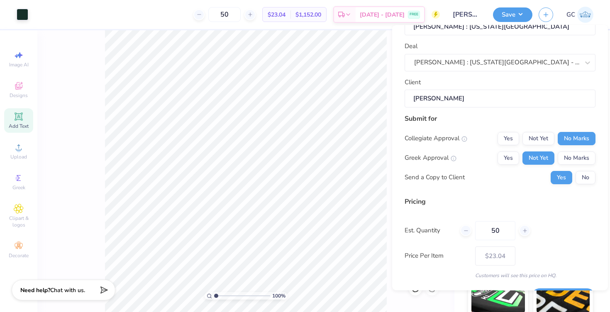
scroll to position [51, 0]
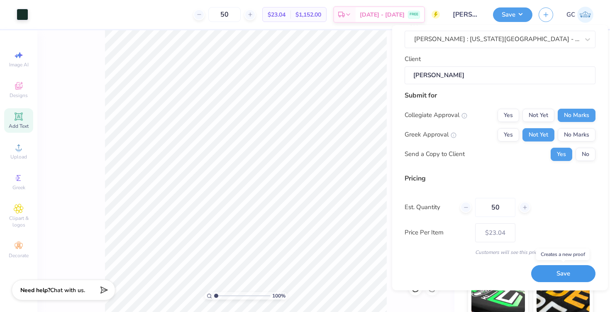
click at [553, 273] on button "Save" at bounding box center [564, 274] width 64 height 17
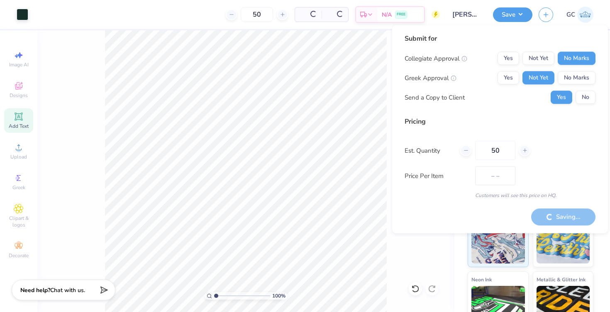
type input "$19.43"
